Goal: Use online tool/utility

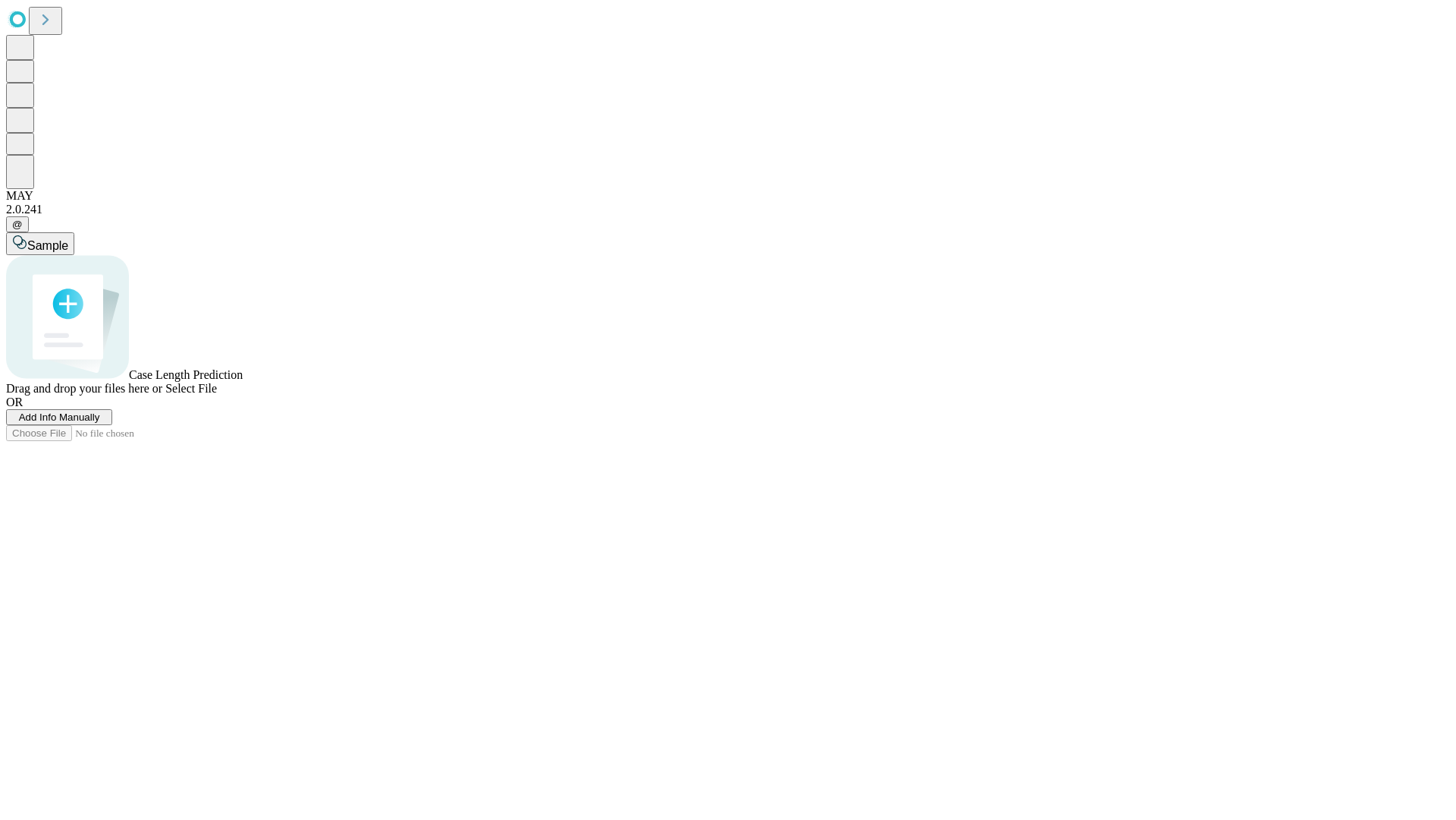
click at [101, 423] on span "Add Info Manually" at bounding box center [59, 417] width 81 height 12
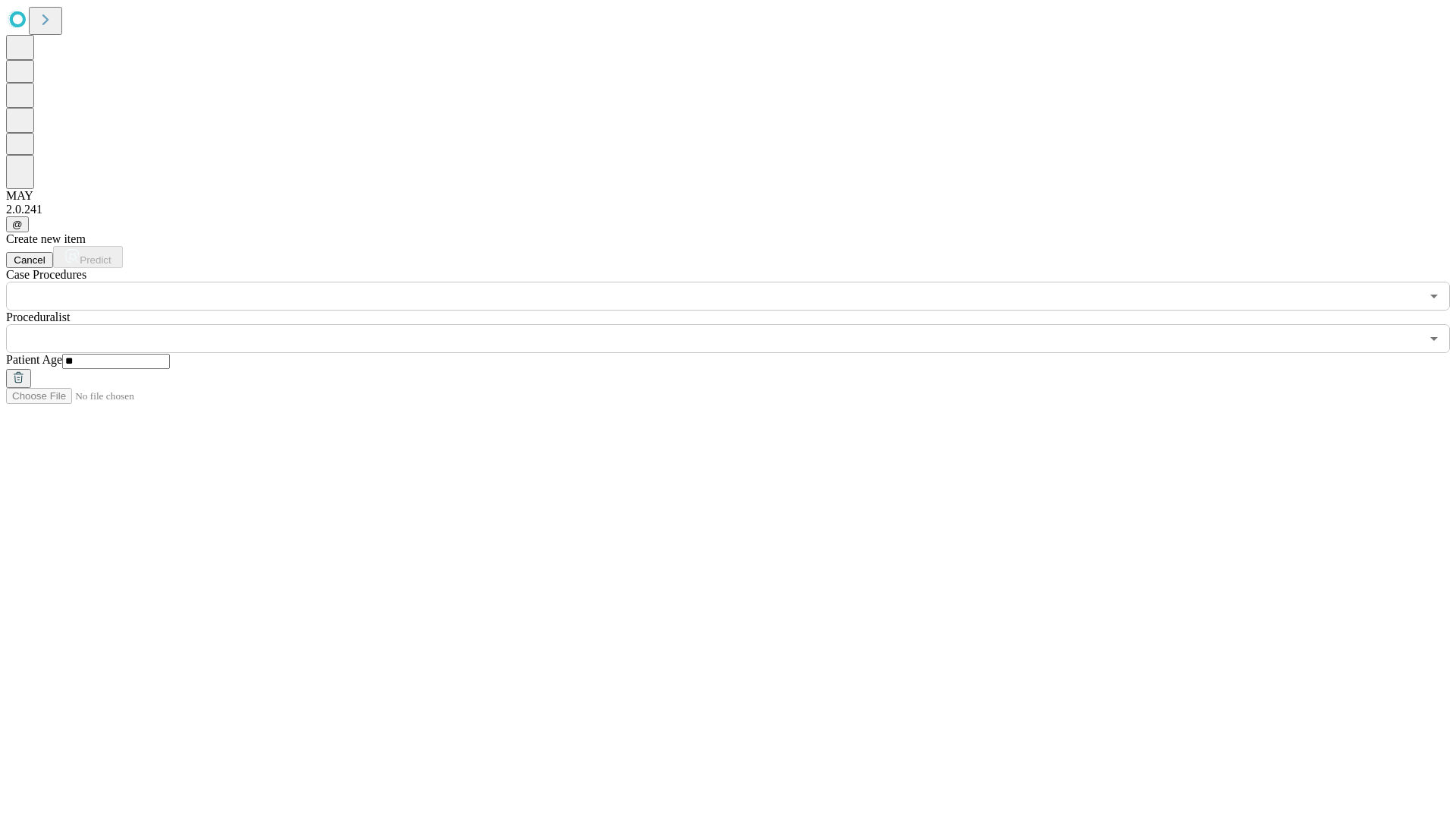
type input "**"
click at [739, 324] on input "text" at bounding box center [714, 339] width 1415 height 29
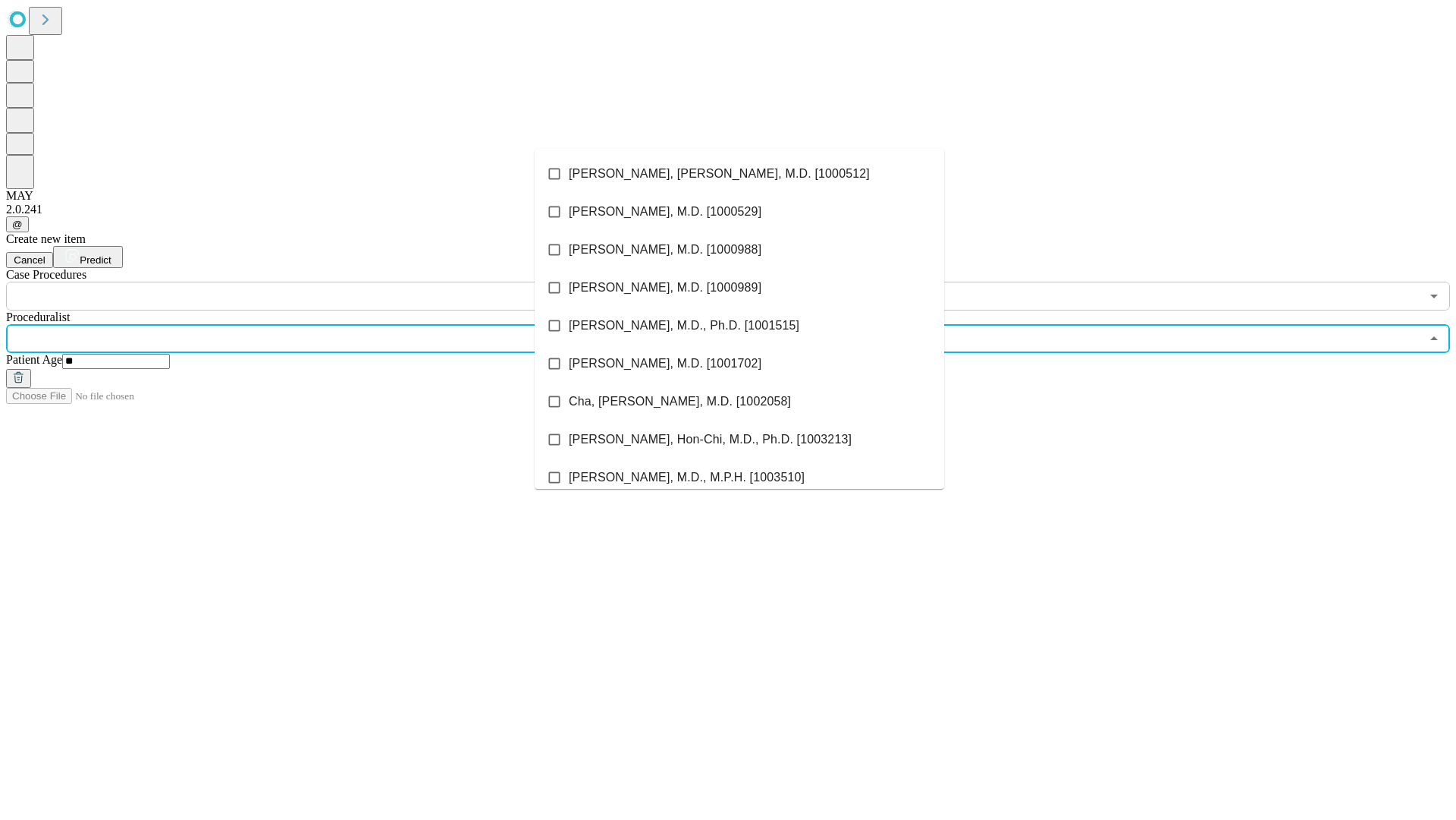
click at [740, 173] on li "[PERSON_NAME], [PERSON_NAME], M.D. [1000512]" at bounding box center [740, 173] width 409 height 38
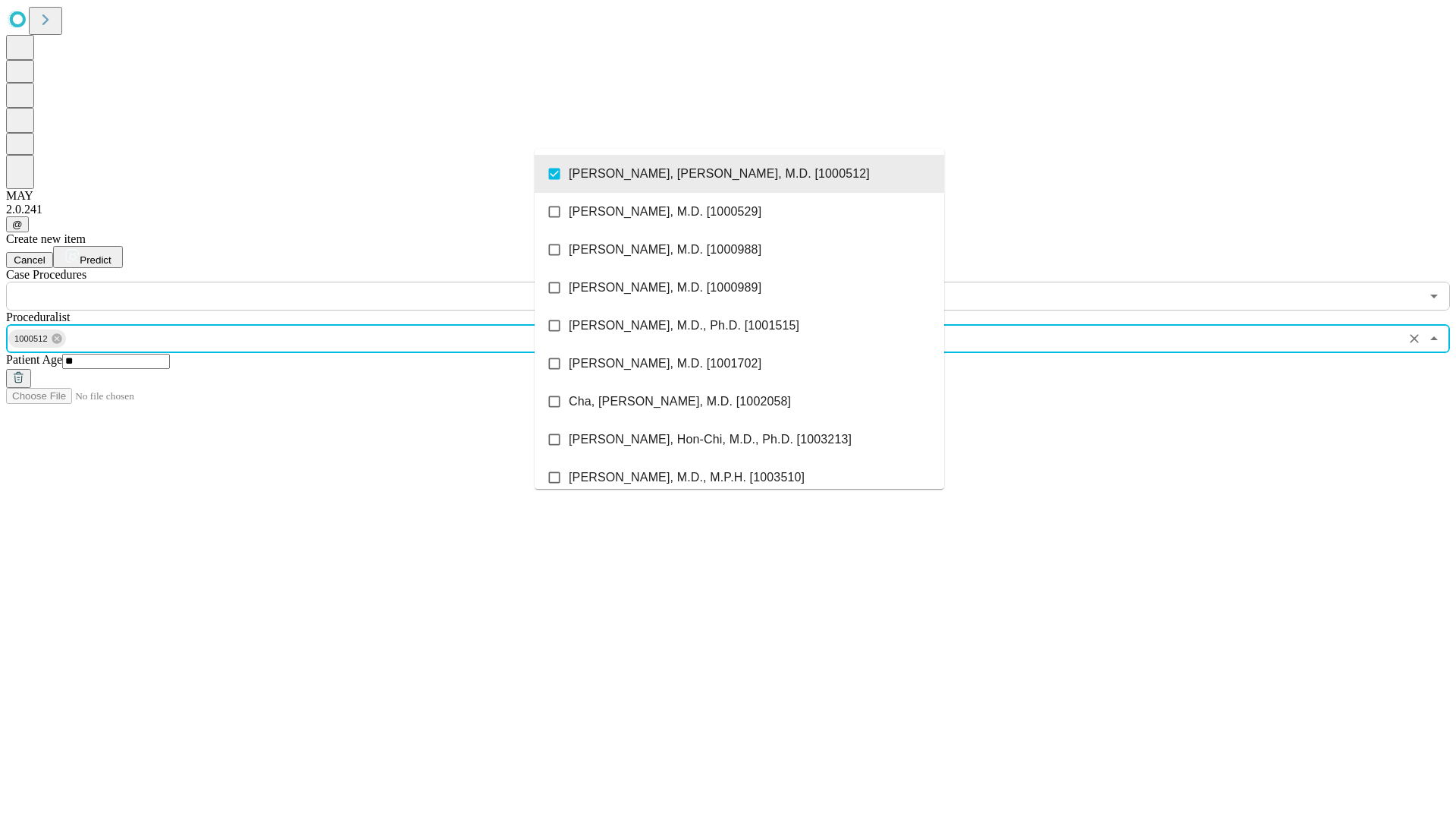
click at [319, 281] on input "text" at bounding box center [714, 295] width 1415 height 29
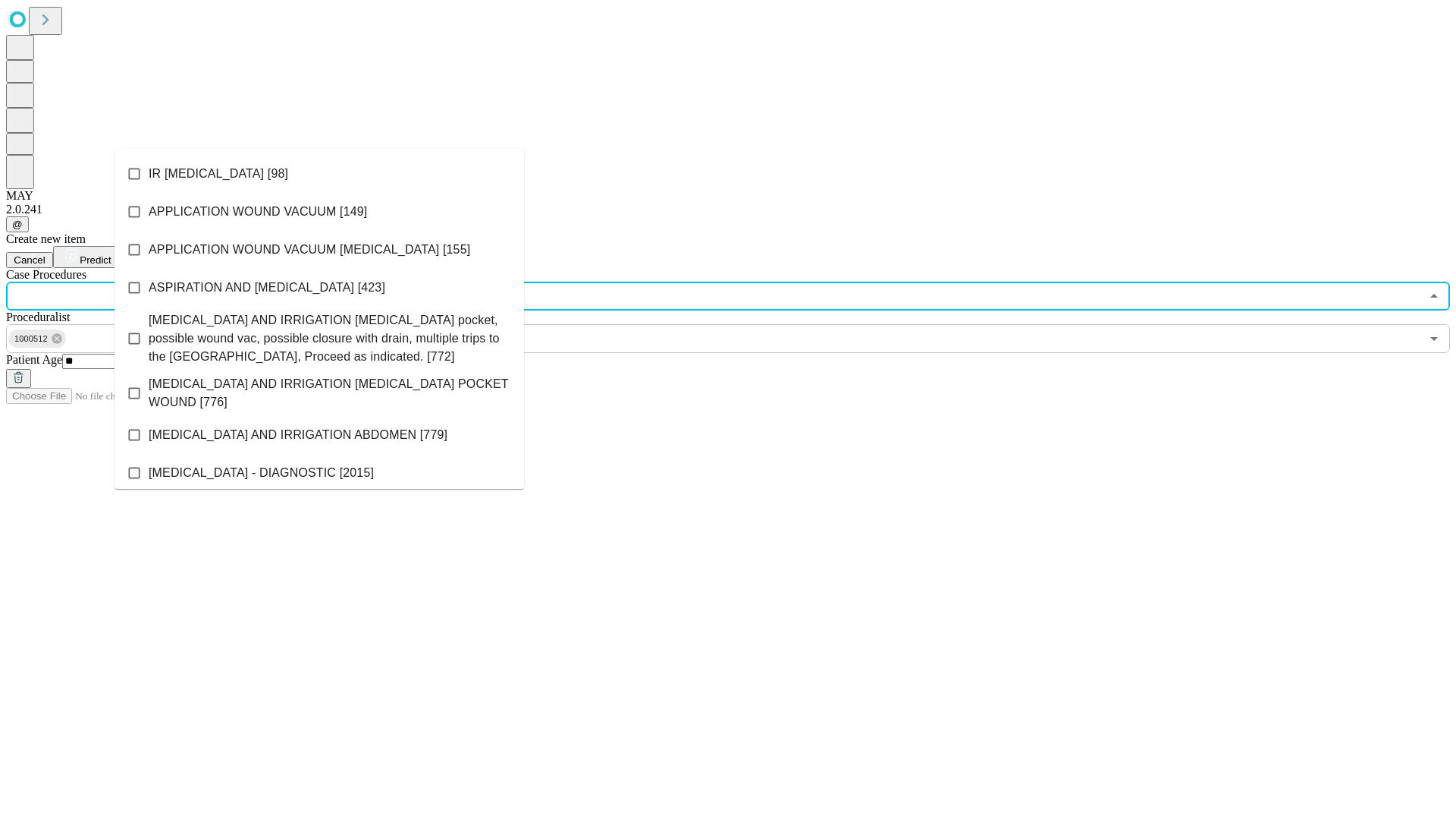
click at [320, 173] on li "IR [MEDICAL_DATA] [98]" at bounding box center [320, 173] width 409 height 38
click at [110, 254] on span "Predict" at bounding box center [95, 260] width 31 height 12
